Goal: Transaction & Acquisition: Obtain resource

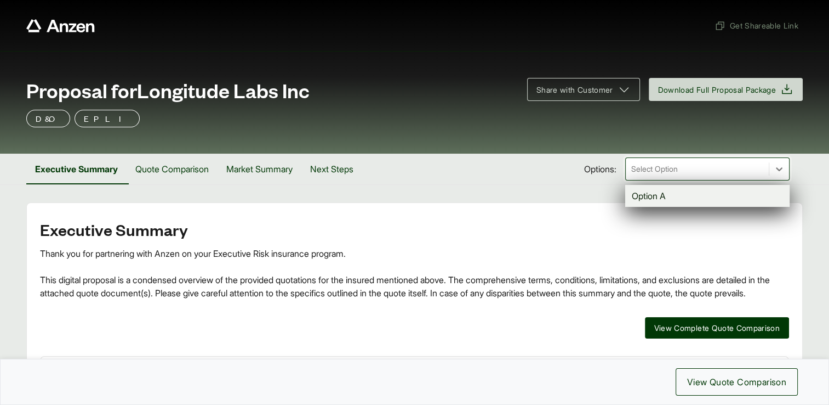
click at [669, 167] on div at bounding box center [697, 168] width 134 height 13
click at [656, 195] on div "Option A" at bounding box center [707, 196] width 164 height 22
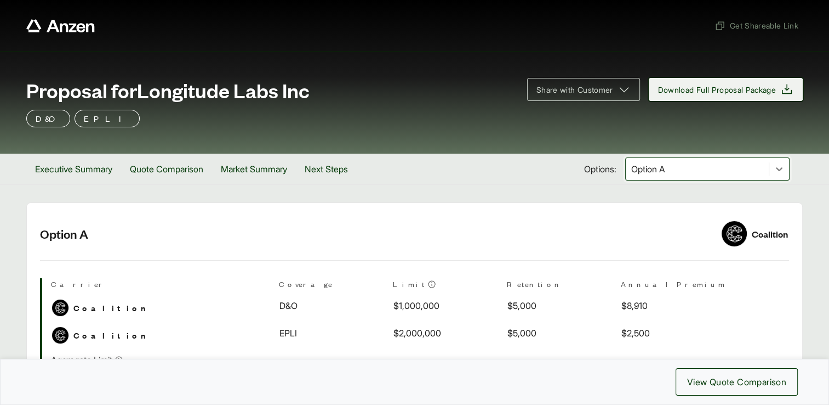
click at [691, 92] on span "Download Full Proposal Package" at bounding box center [717, 90] width 118 height 12
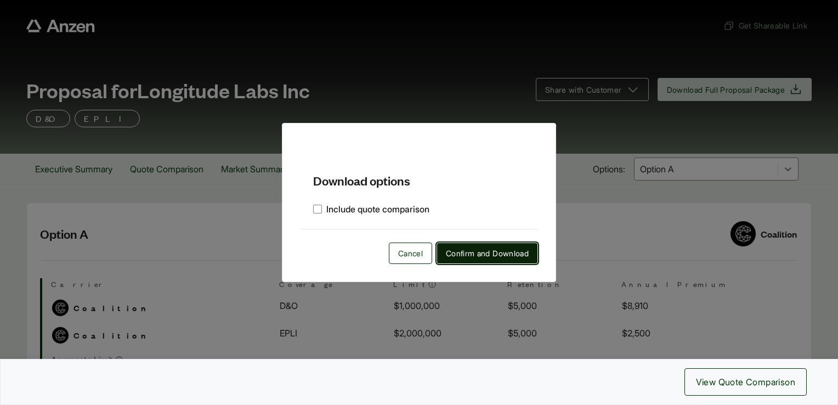
click at [478, 254] on span "Confirm and Download" at bounding box center [487, 253] width 83 height 12
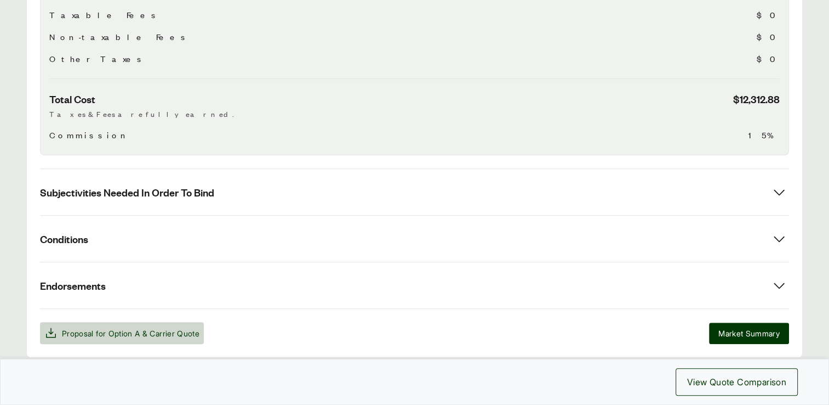
scroll to position [560, 0]
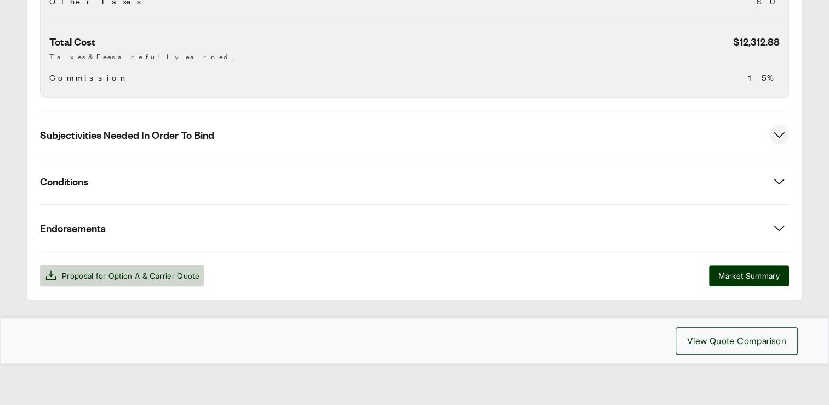
click at [776, 135] on icon at bounding box center [780, 134] width 20 height 20
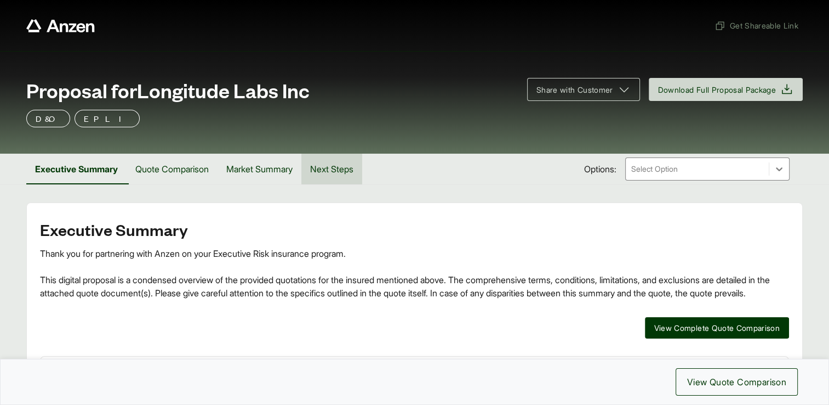
click at [332, 165] on button "Next Steps" at bounding box center [331, 168] width 61 height 31
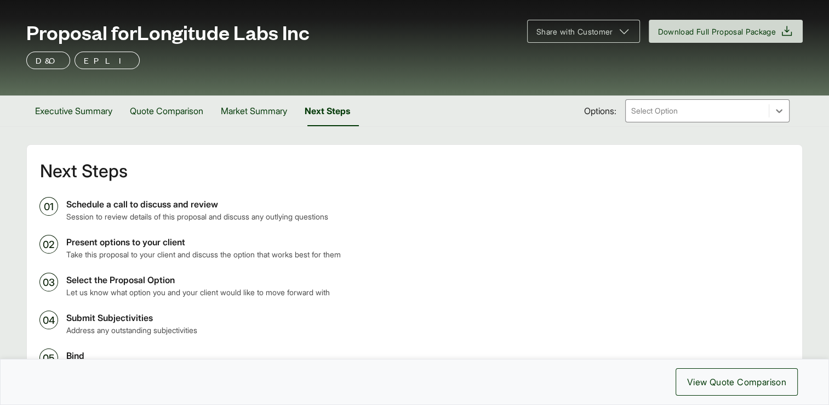
scroll to position [39, 0]
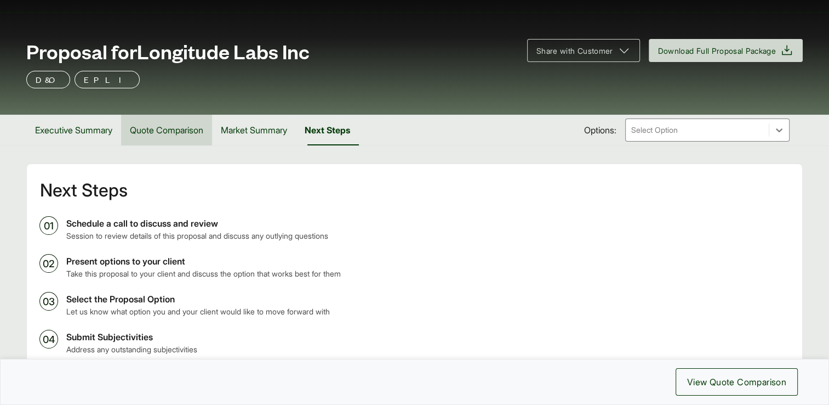
click at [173, 125] on button "Quote Comparison" at bounding box center [166, 130] width 91 height 31
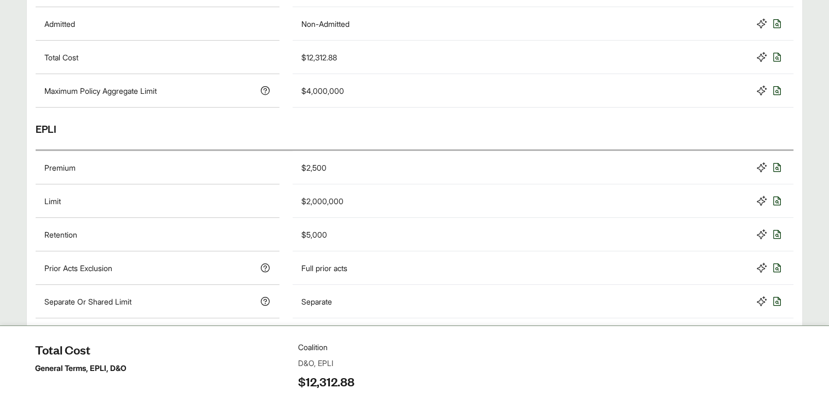
scroll to position [26, 0]
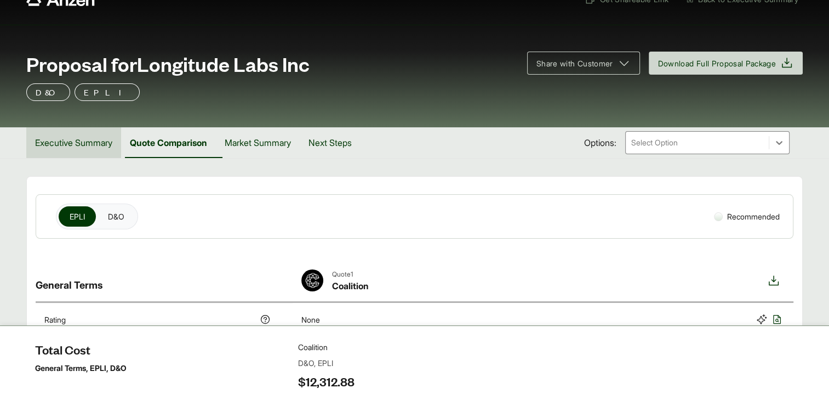
click at [92, 146] on button "Executive Summary" at bounding box center [73, 142] width 95 height 31
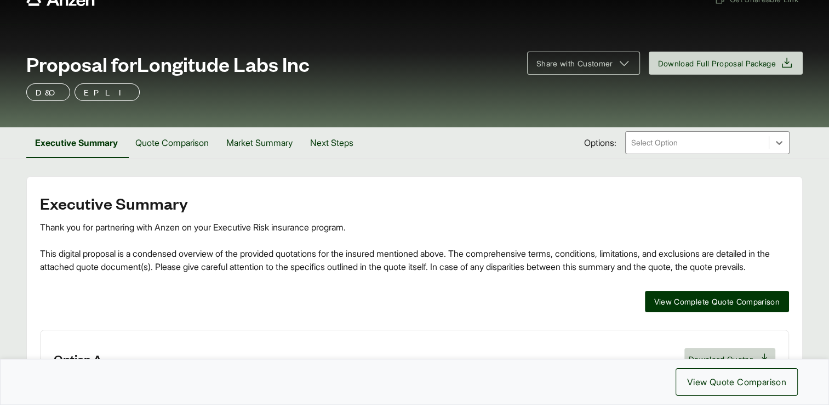
click at [691, 143] on div at bounding box center [697, 142] width 134 height 13
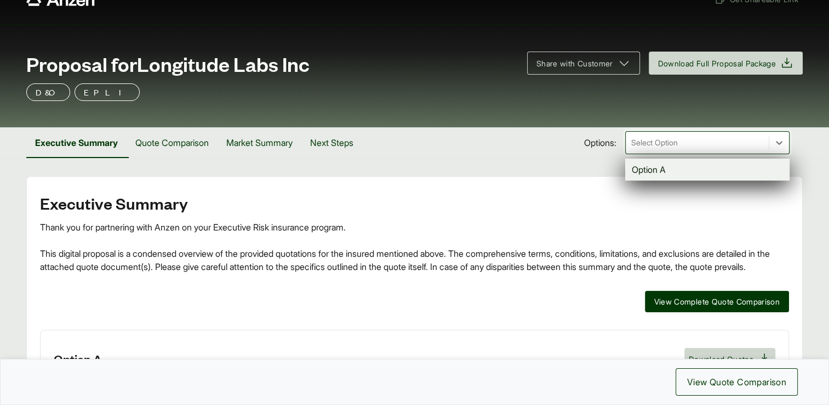
click at [670, 172] on div "Option A" at bounding box center [707, 169] width 164 height 22
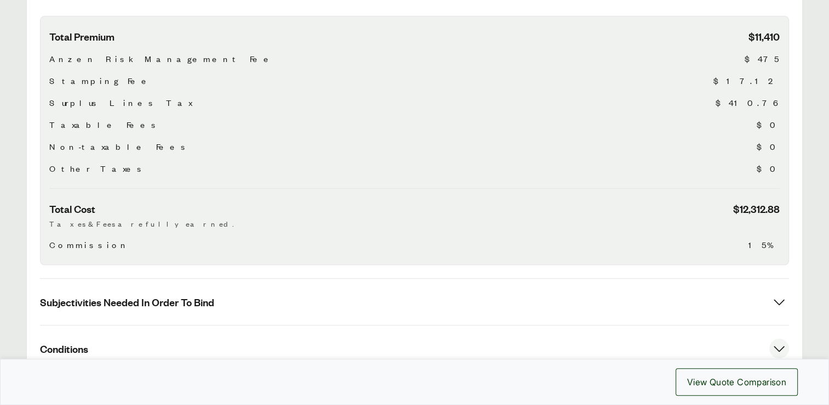
scroll to position [560, 0]
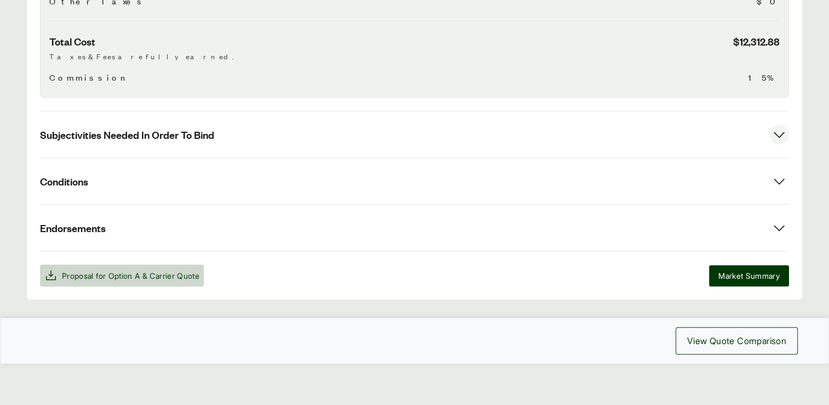
click at [216, 134] on button "Subjectivities Needed In Order To Bind" at bounding box center [414, 134] width 749 height 46
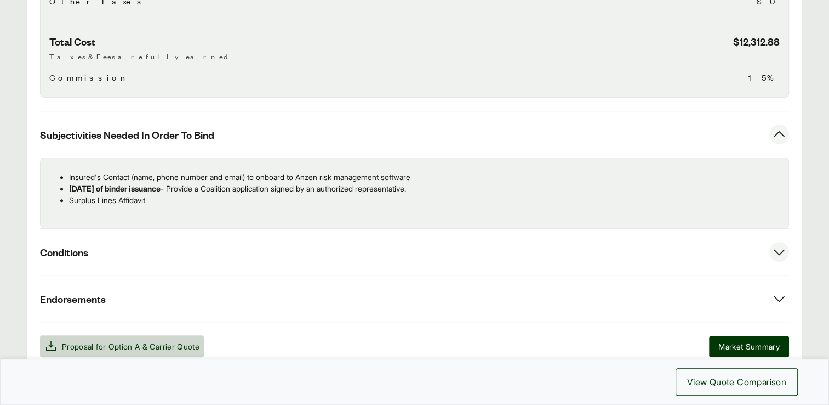
click at [772, 249] on icon at bounding box center [780, 252] width 20 height 20
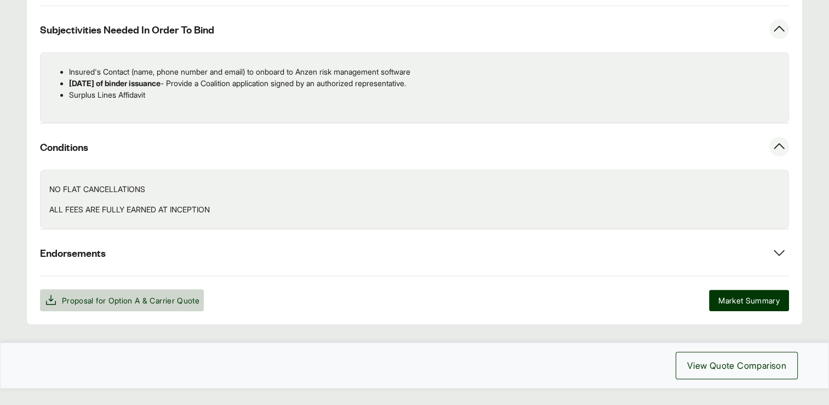
scroll to position [690, 0]
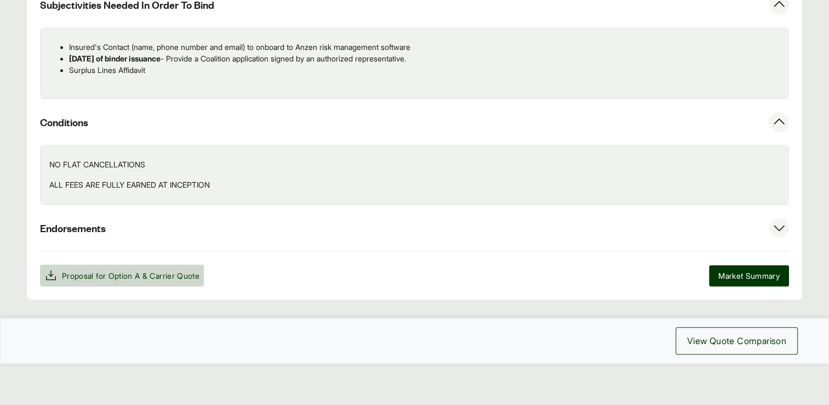
click at [778, 223] on icon at bounding box center [780, 228] width 20 height 20
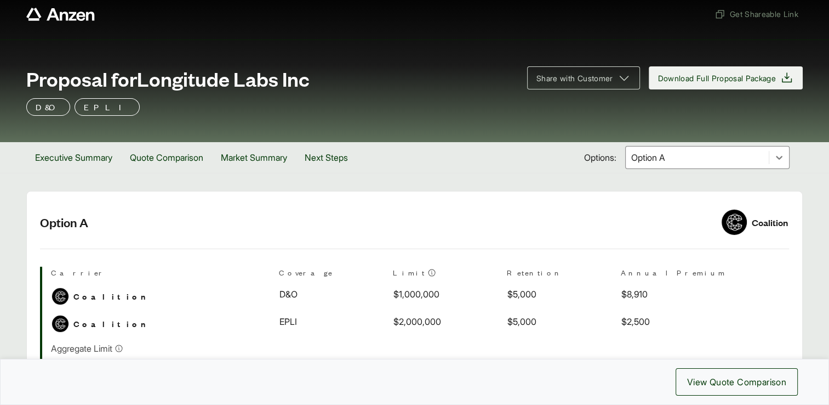
scroll to position [2, 0]
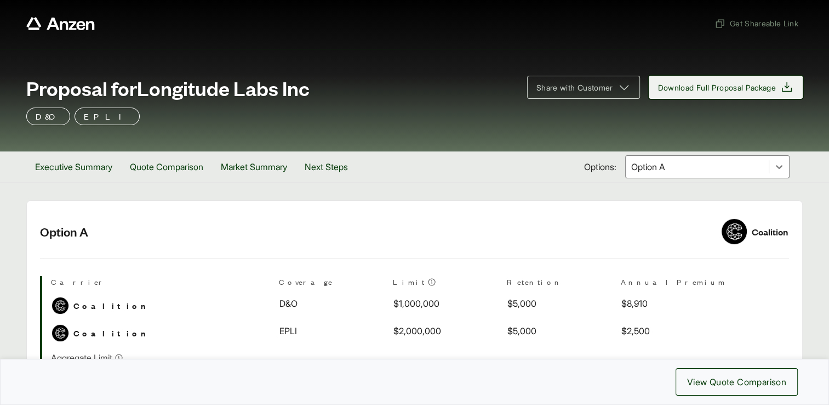
click at [722, 93] on span "Download Full Proposal Package" at bounding box center [726, 87] width 136 height 13
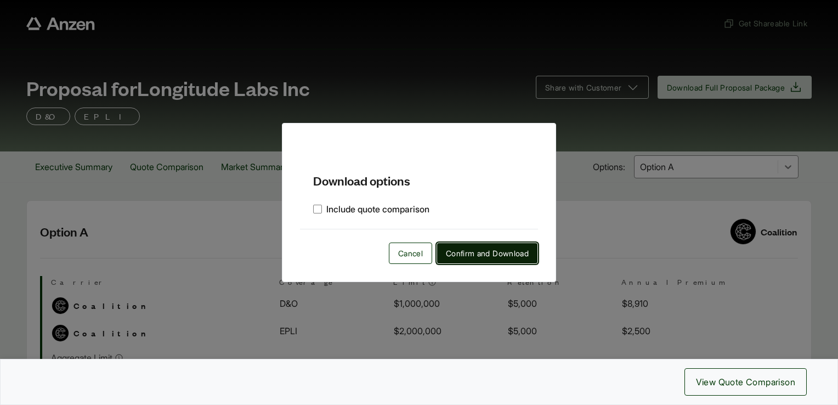
click at [465, 253] on span "Confirm and Download" at bounding box center [487, 253] width 83 height 12
